Goal: Transaction & Acquisition: Purchase product/service

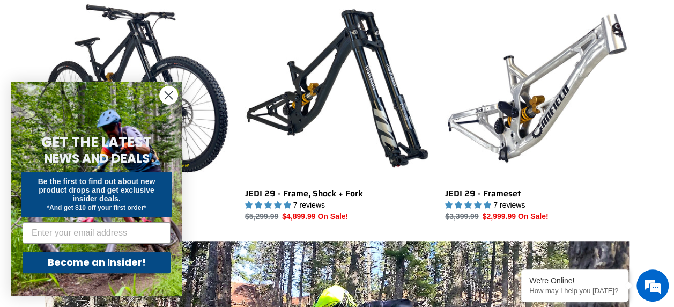
scroll to position [327, 0]
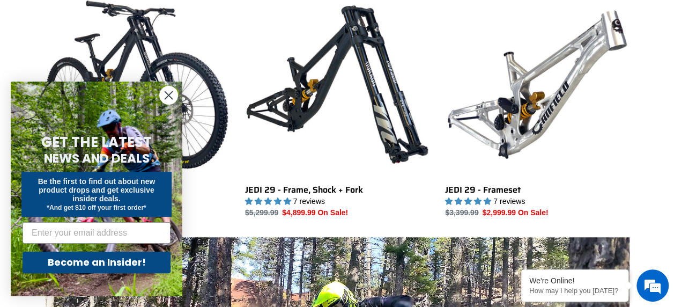
click at [164, 94] on circle "Close dialog" at bounding box center [169, 95] width 18 height 18
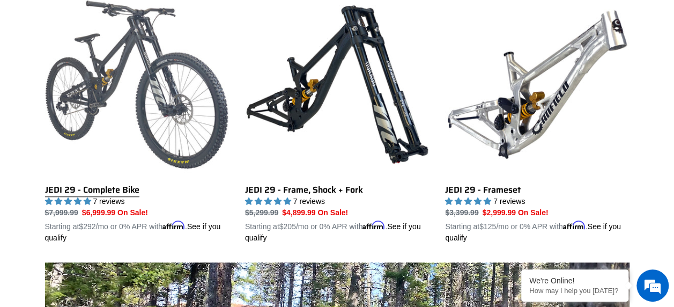
click at [144, 133] on link "JEDI 29 - Complete Bike" at bounding box center [137, 117] width 184 height 251
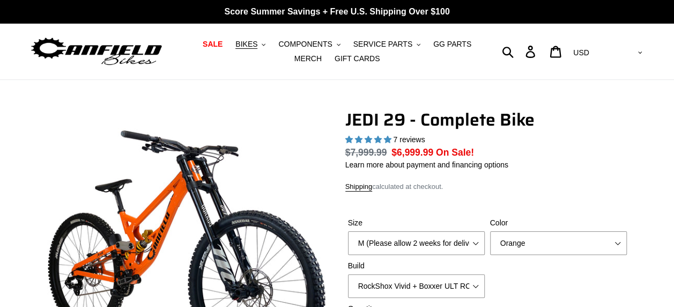
select select "highest-rating"
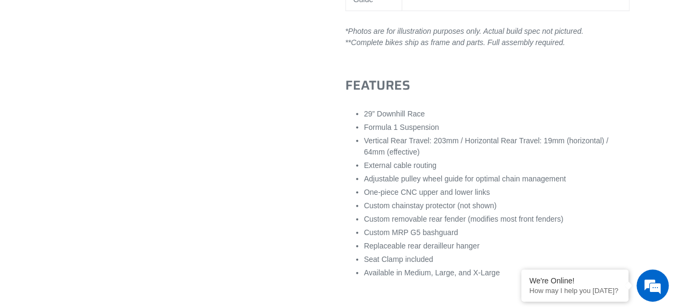
scroll to position [1065, 0]
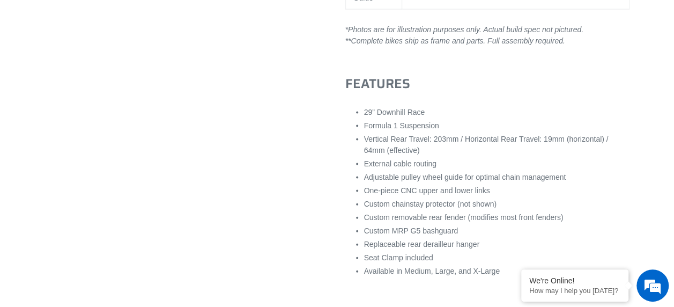
click at [434, 154] on li "Vertical Rear Travel: 203mm / Horizontal Rear Travel: 19mm (horizontal) / 64mm …" at bounding box center [496, 144] width 265 height 23
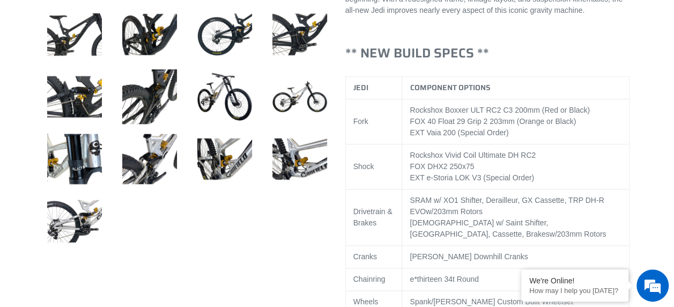
scroll to position [628, 0]
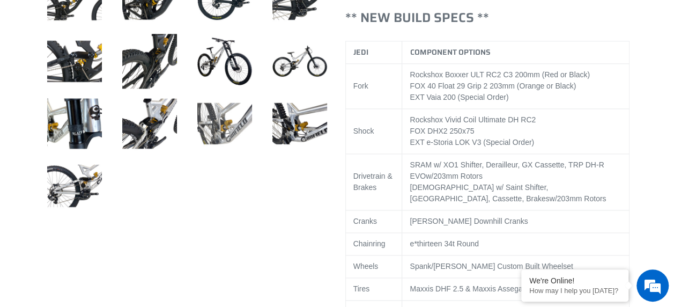
click at [228, 106] on img at bounding box center [224, 123] width 59 height 59
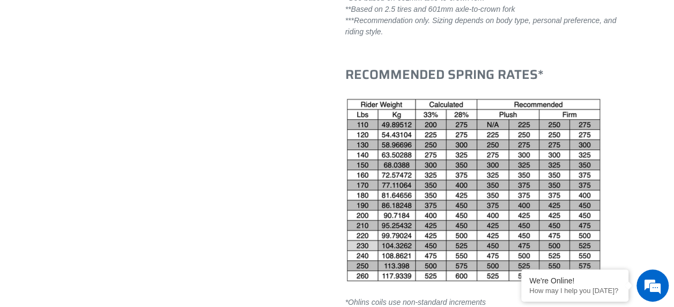
scroll to position [2211, 0]
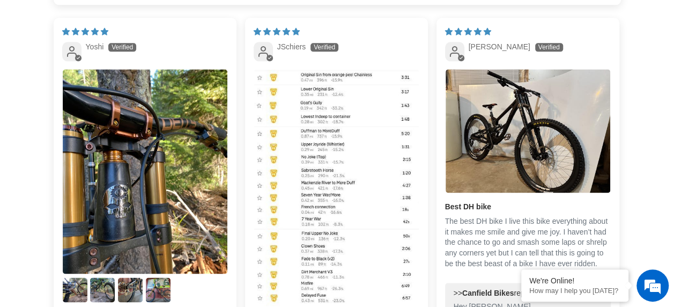
scroll to position [2691, 0]
